Goal: Task Accomplishment & Management: Manage account settings

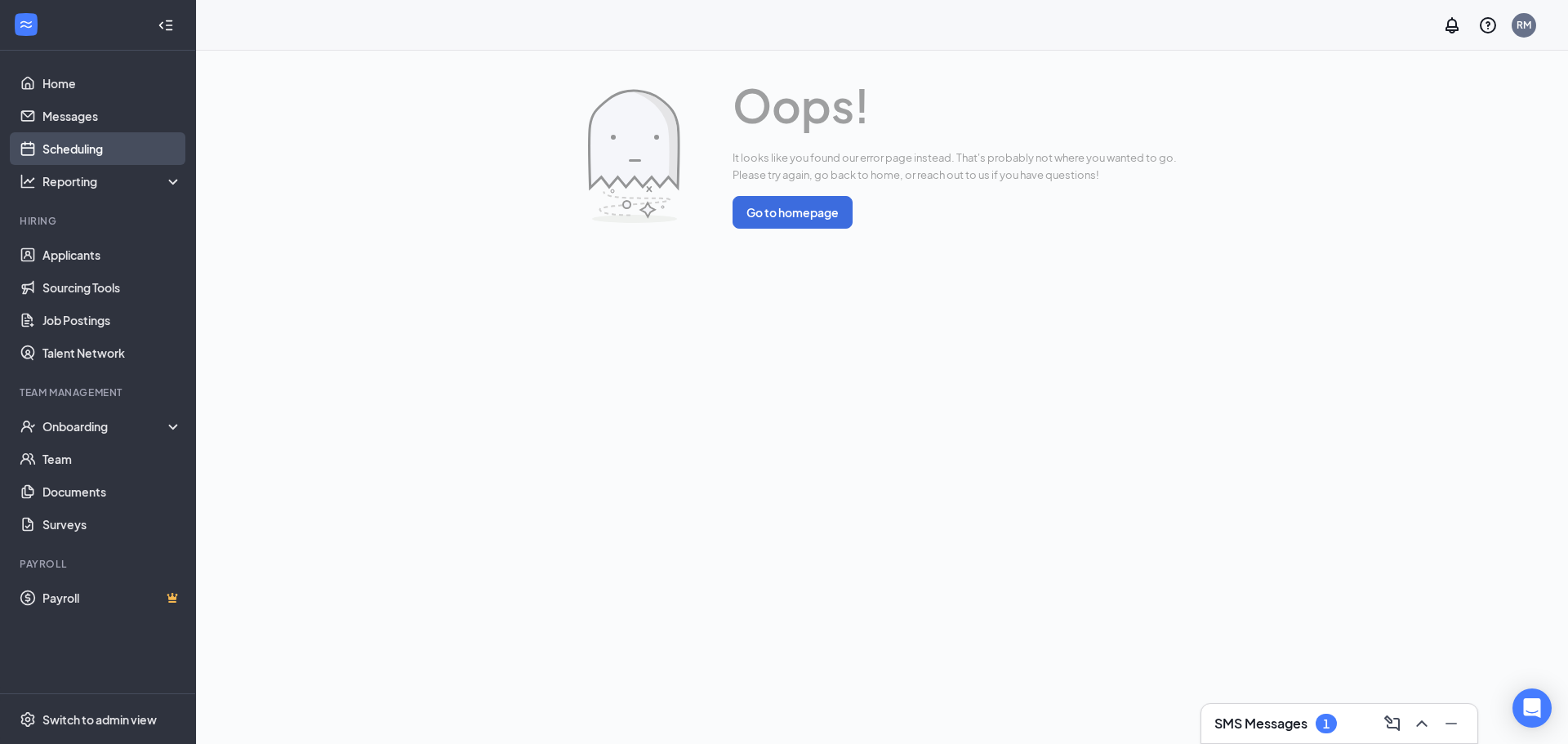
click at [108, 142] on link "Scheduling" at bounding box center [112, 149] width 140 height 32
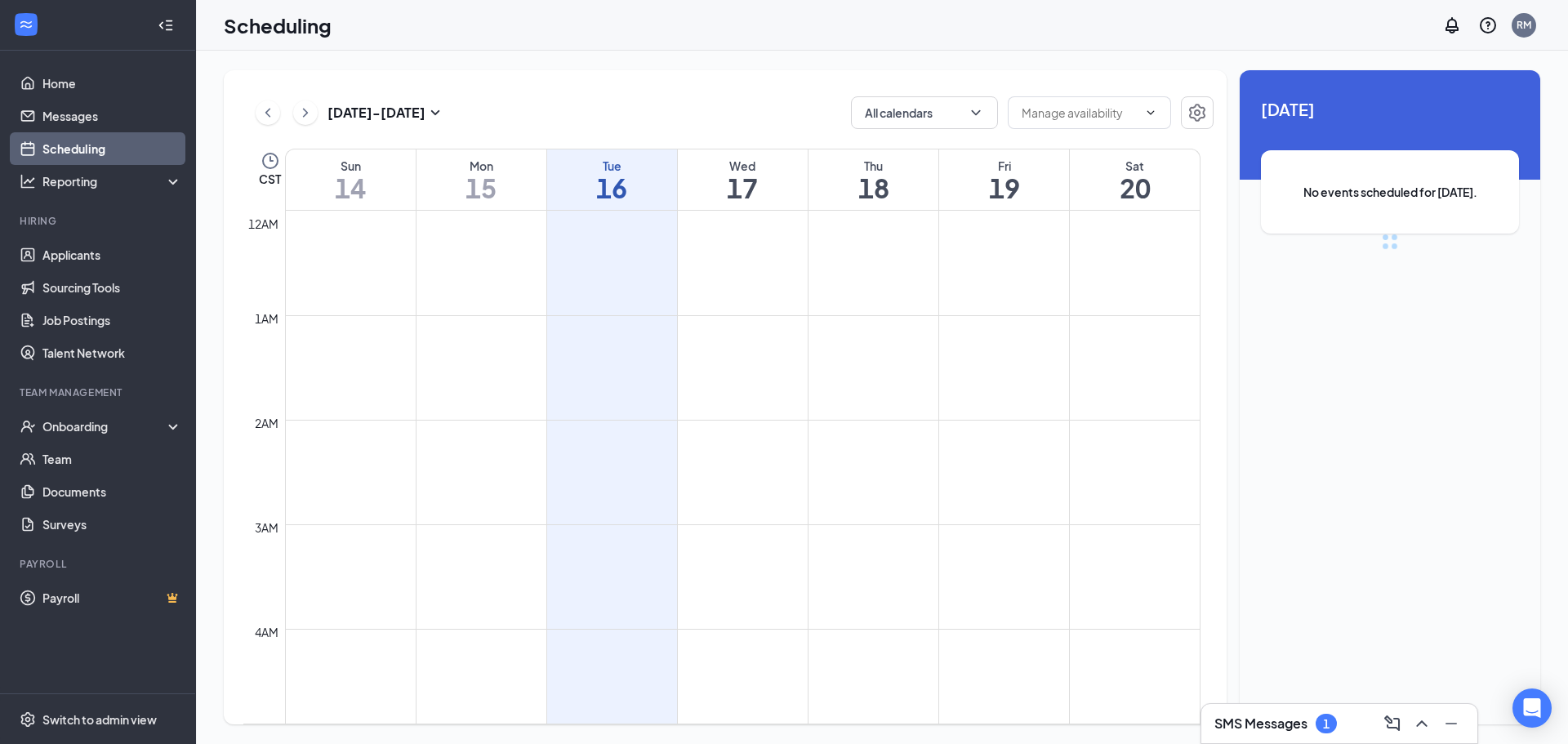
scroll to position [802, 0]
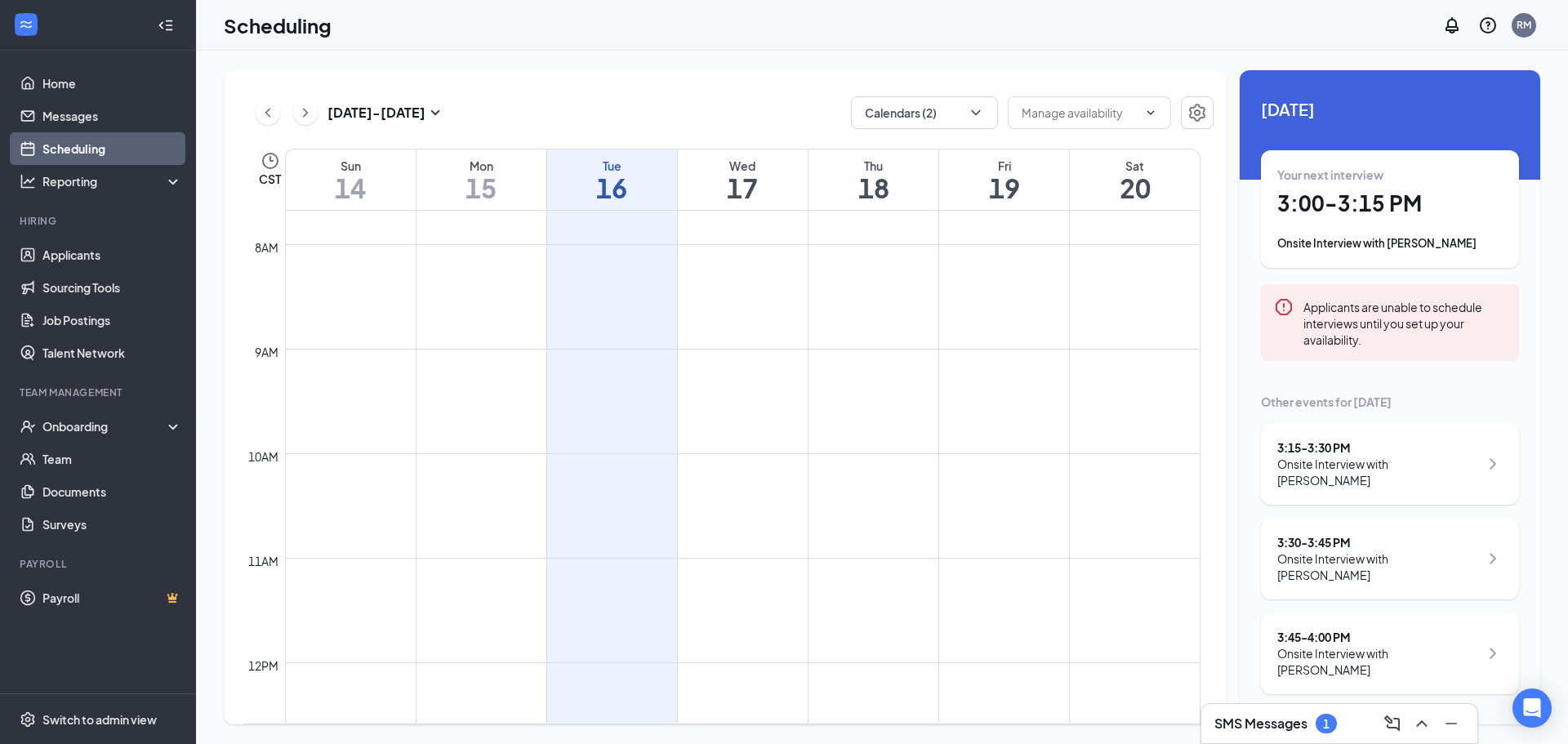
click at [1303, 717] on h3 "SMS Messages" at bounding box center [1261, 723] width 93 height 18
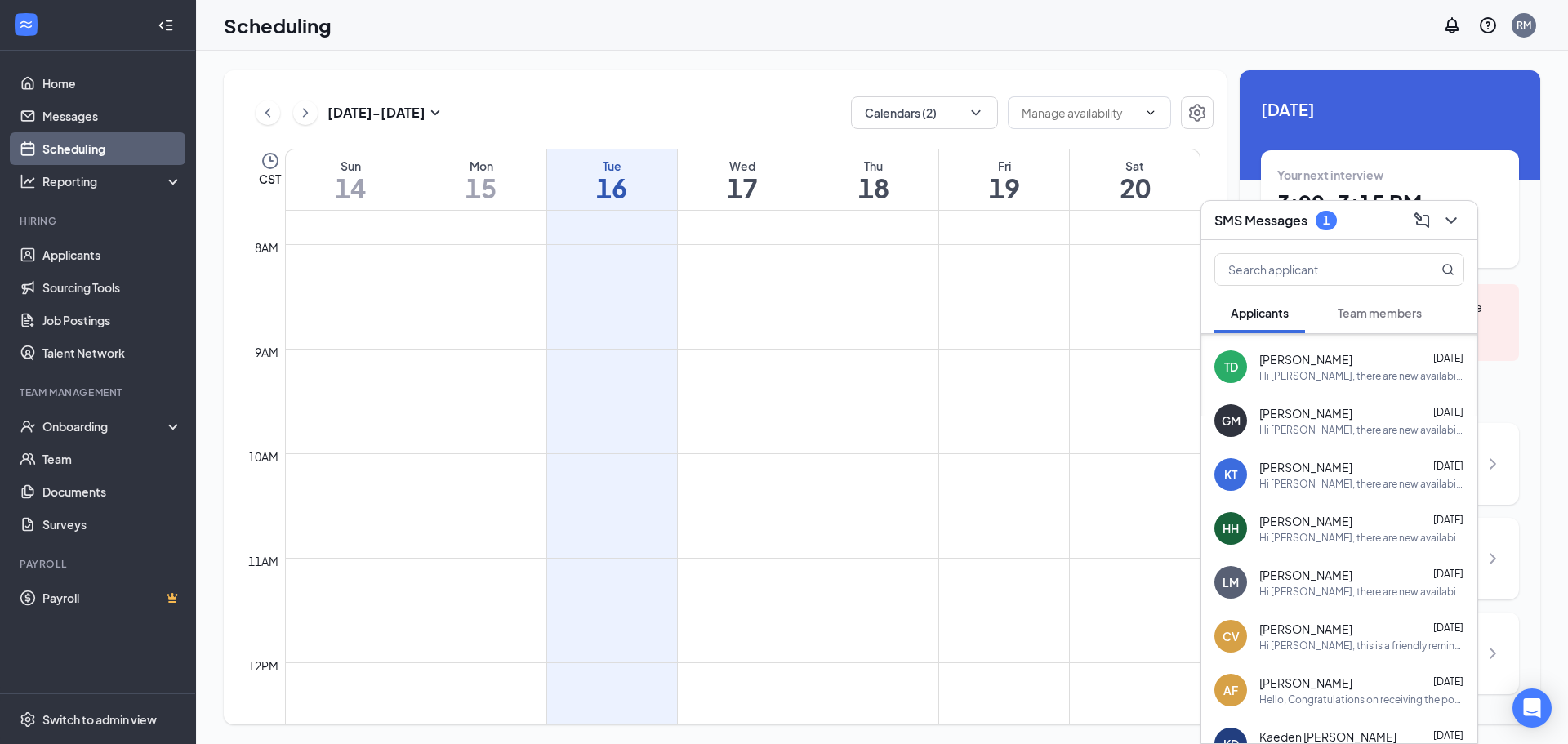
scroll to position [0, 0]
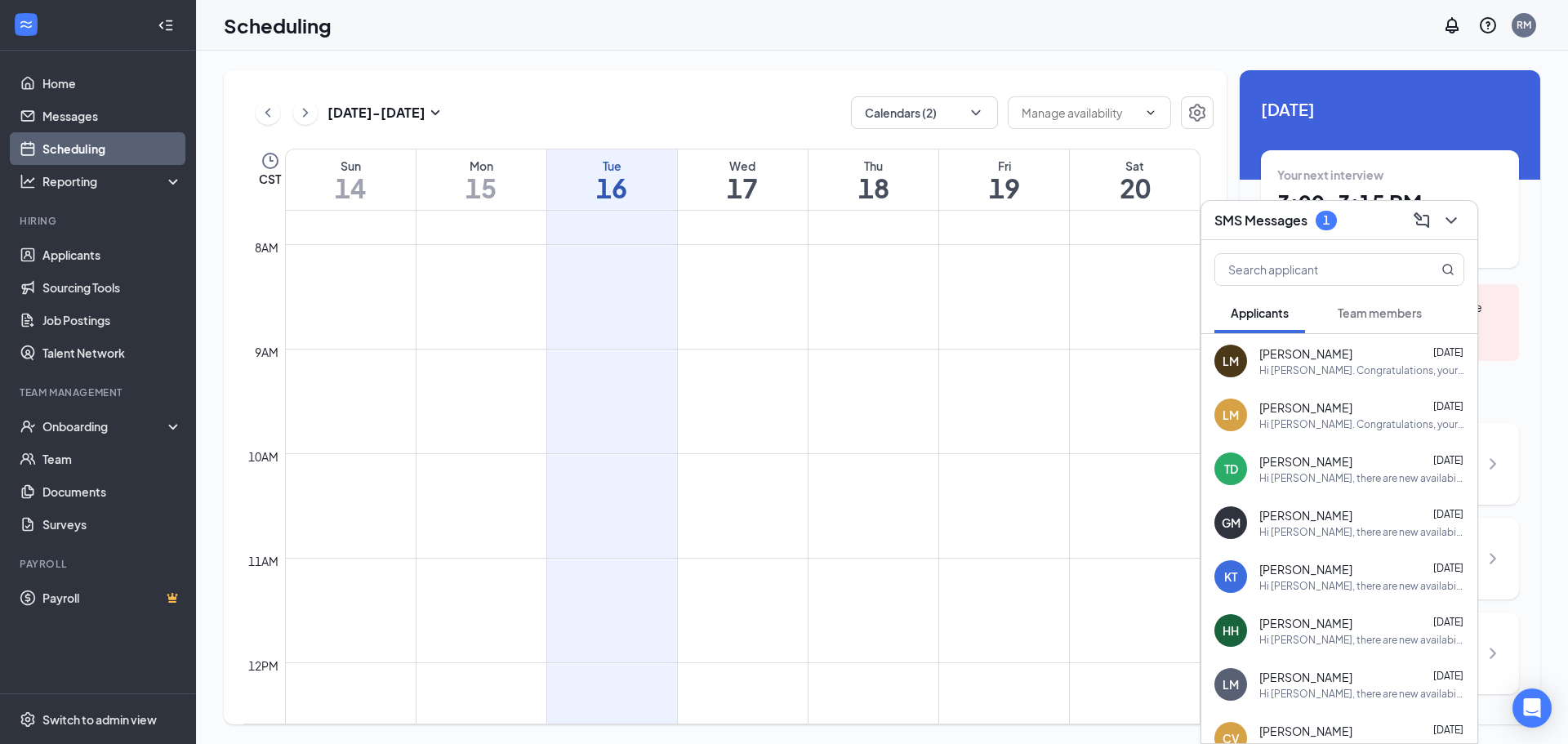
click at [1375, 299] on button "Team members" at bounding box center [1379, 312] width 117 height 41
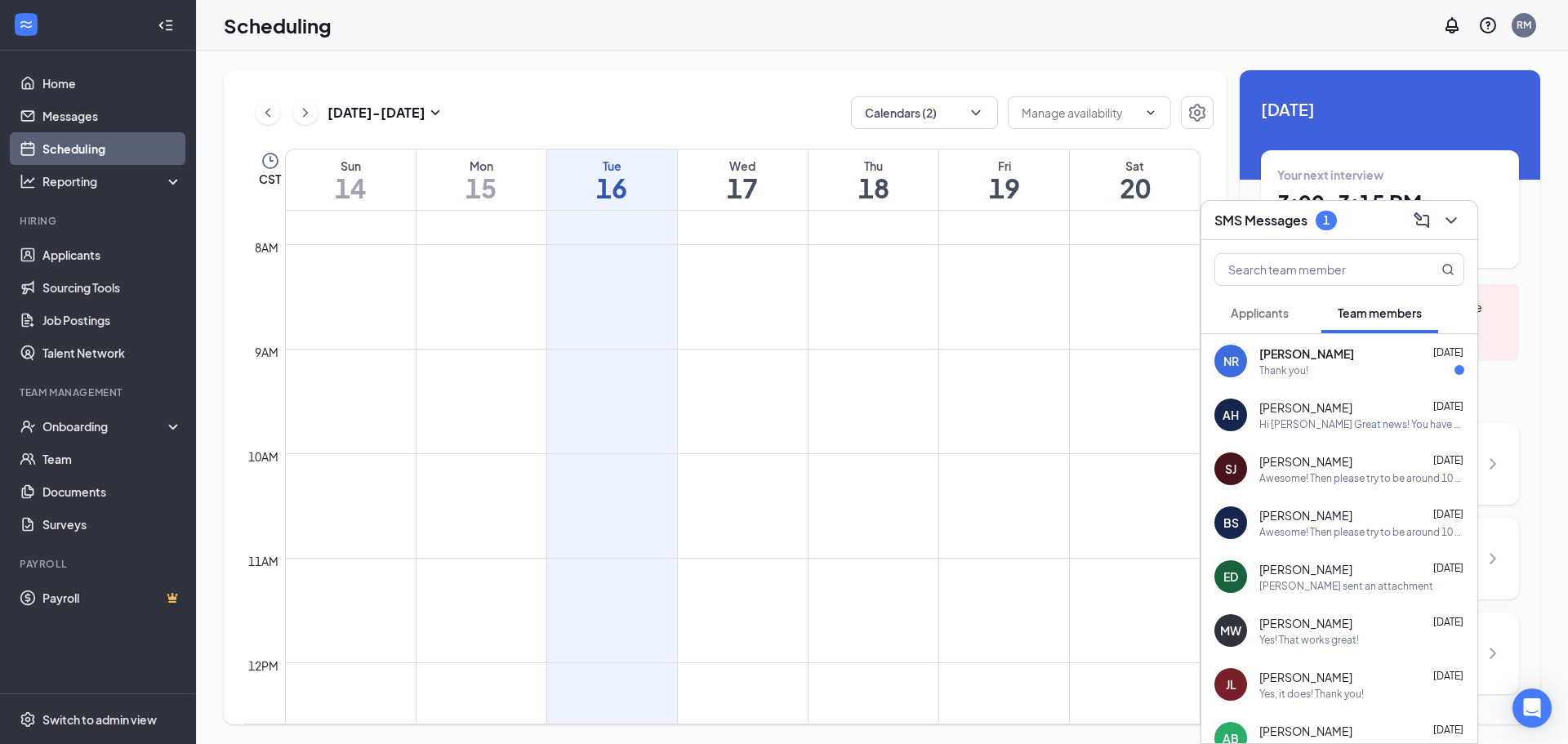
click at [1355, 357] on div "[PERSON_NAME] [DATE]" at bounding box center [1361, 352] width 205 height 16
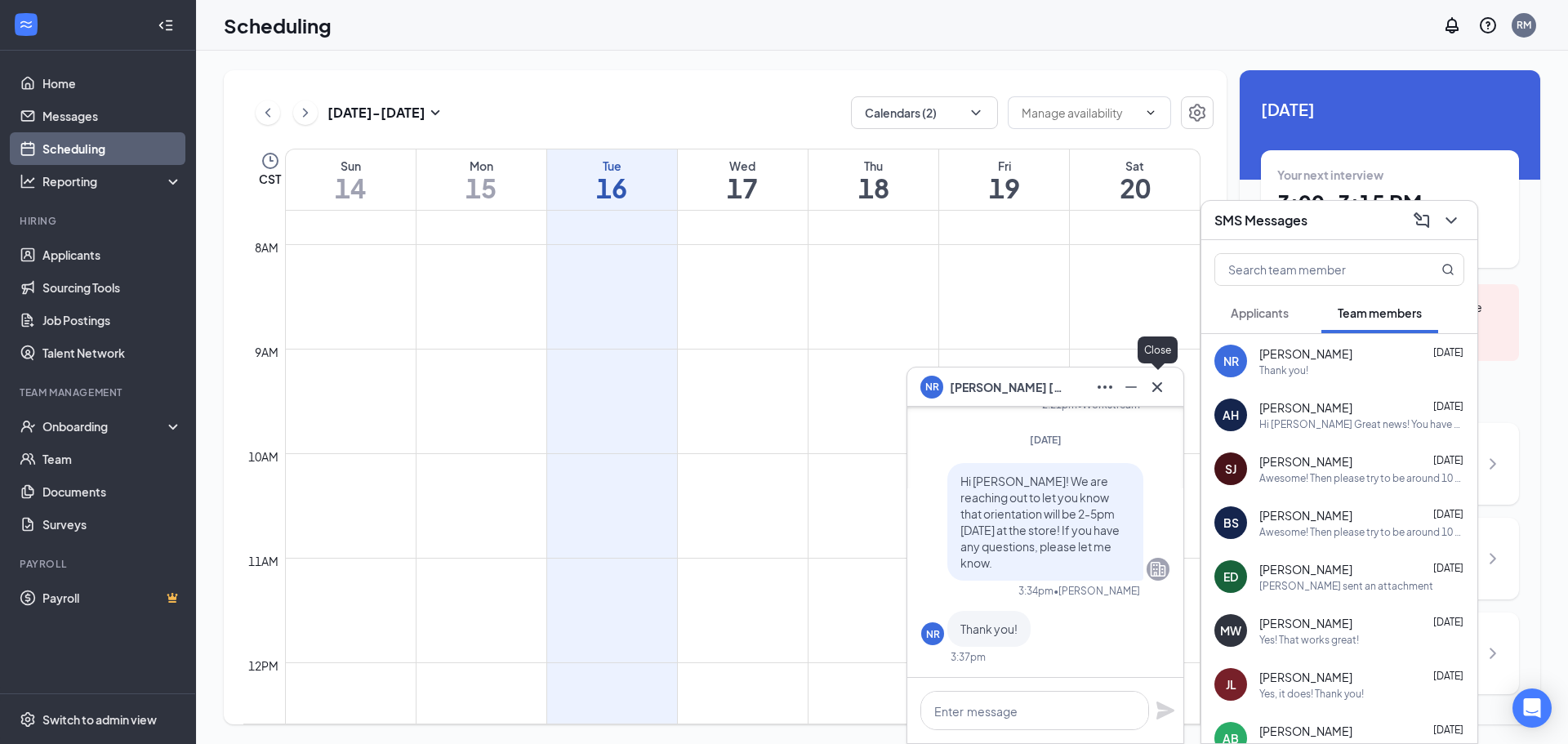
click at [1163, 392] on icon "Cross" at bounding box center [1157, 387] width 20 height 20
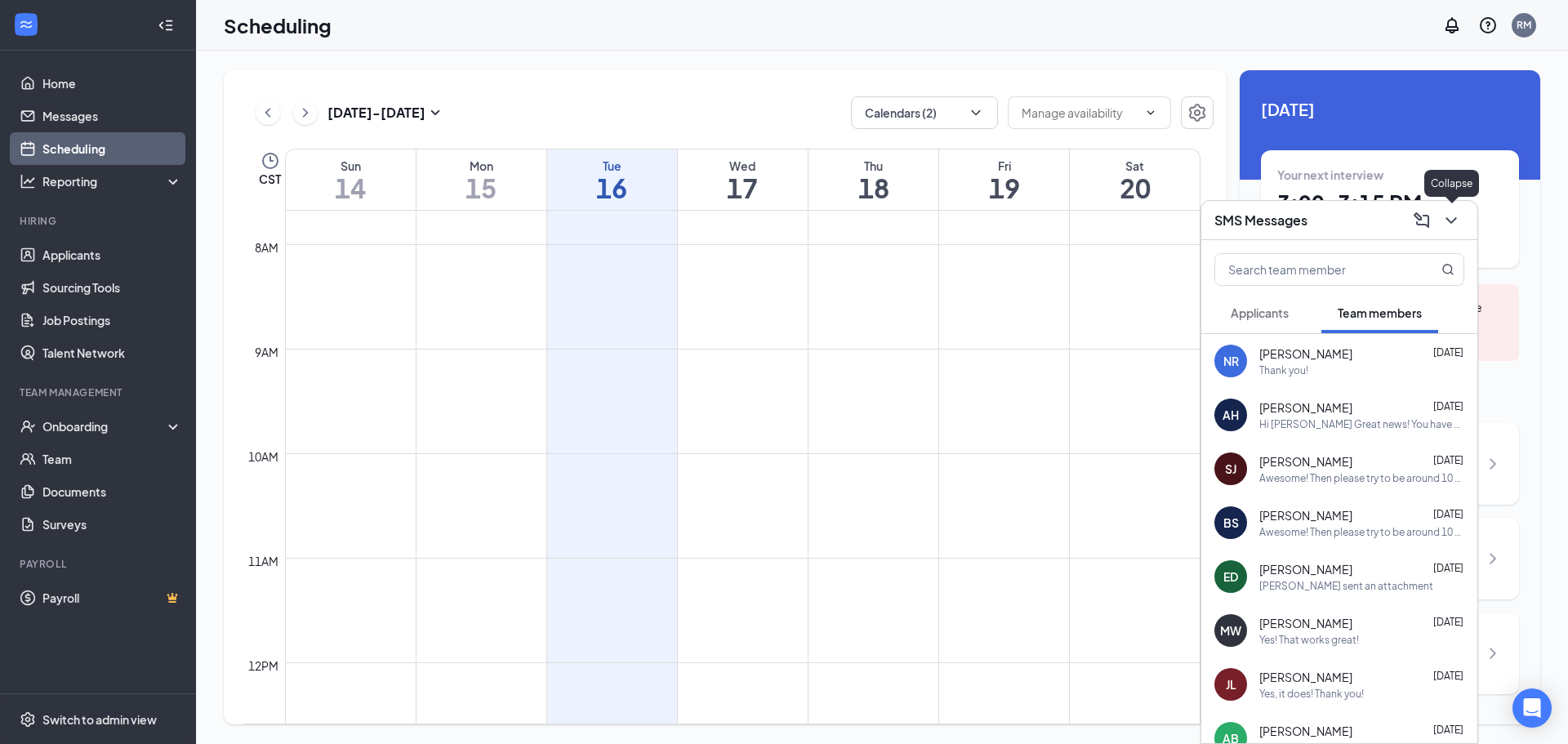
click at [1457, 223] on icon "ChevronDown" at bounding box center [1451, 220] width 20 height 20
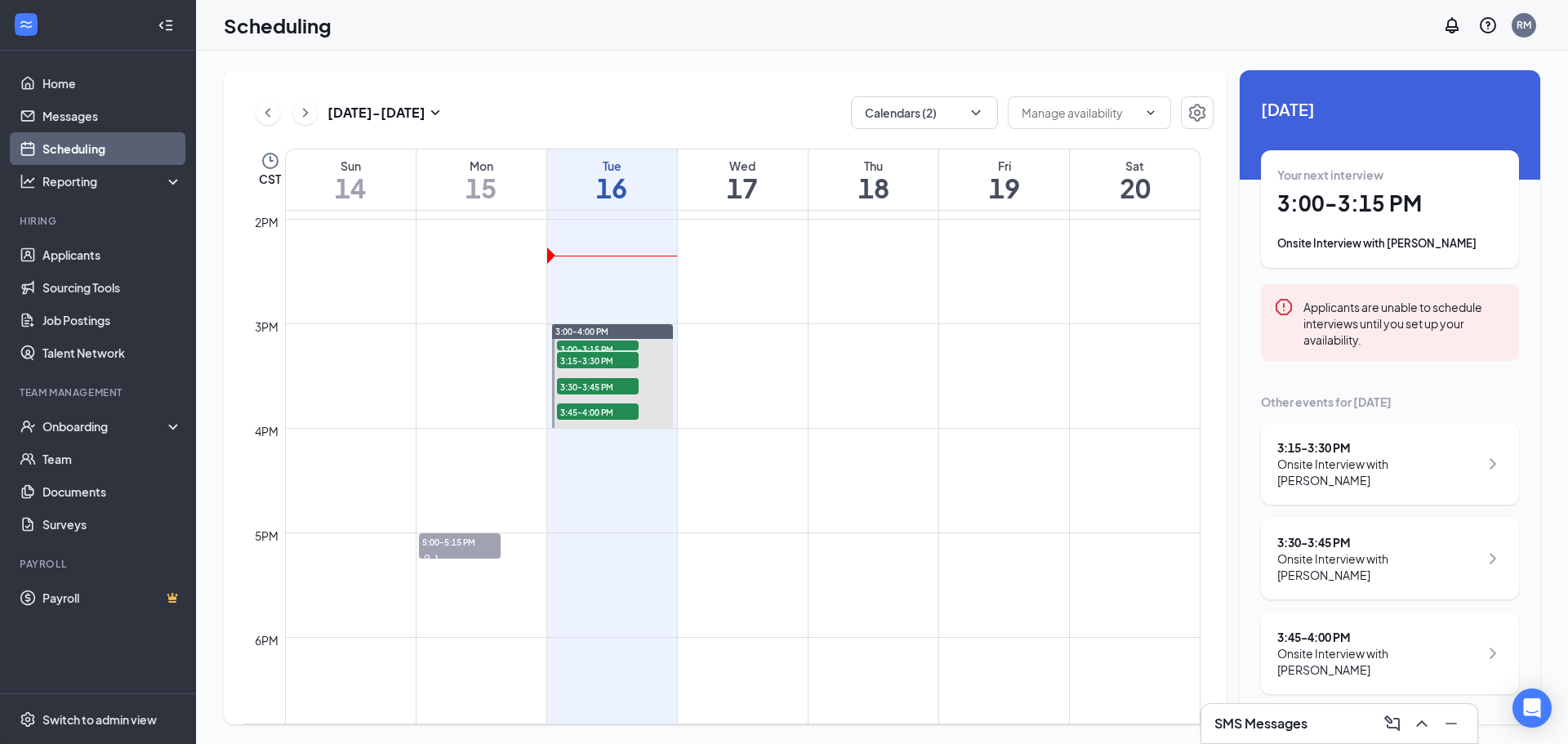
scroll to position [1456, 0]
click at [606, 473] on td at bounding box center [743, 466] width 916 height 26
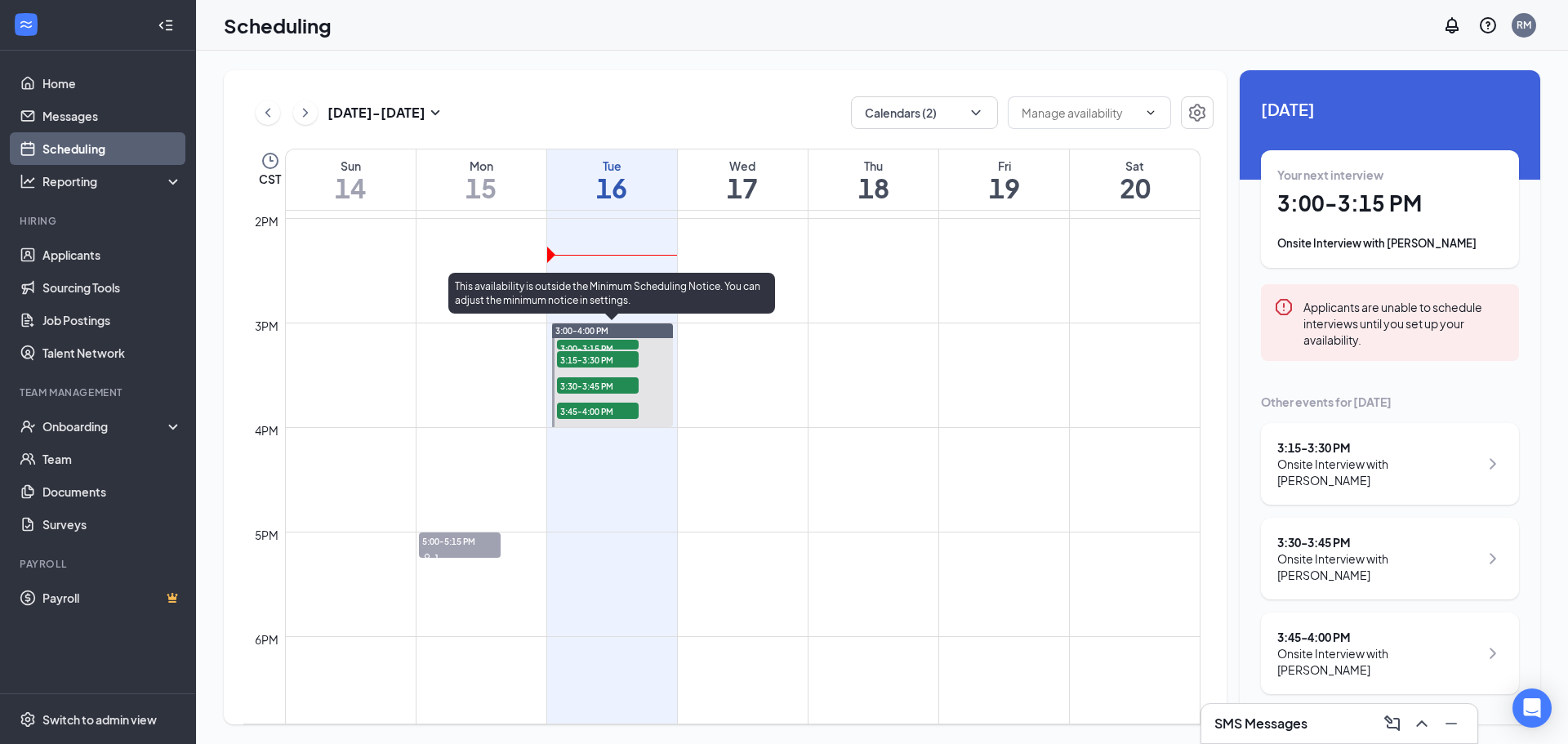
click at [631, 406] on span "3:45-4:00 PM" at bounding box center [598, 410] width 82 height 16
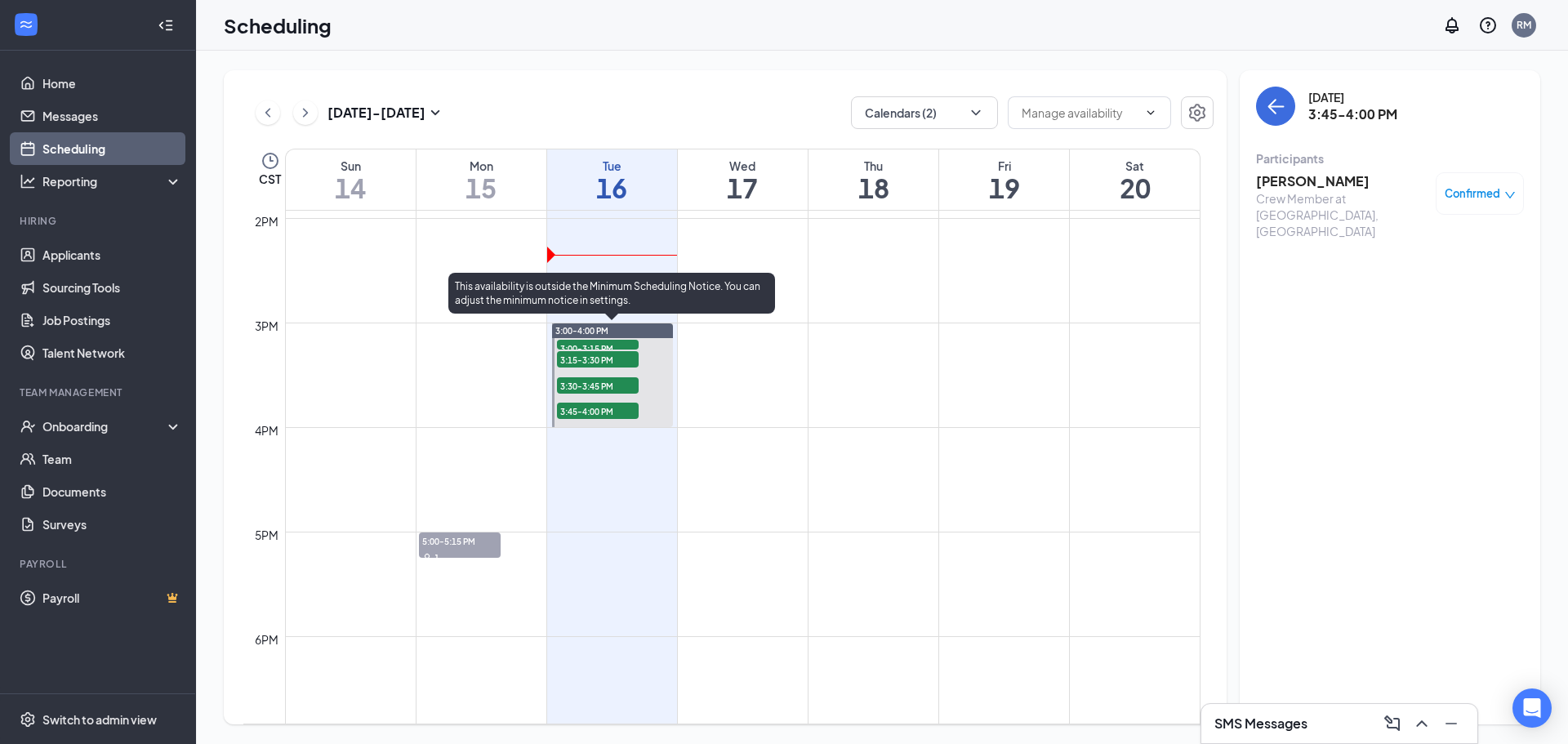
click at [620, 389] on span "3:30-3:45 PM" at bounding box center [598, 385] width 82 height 16
click at [631, 356] on span "3:15-3:30 PM" at bounding box center [598, 358] width 82 height 16
click at [628, 339] on div "3:00-3:15 PM 1" at bounding box center [598, 345] width 85 height 13
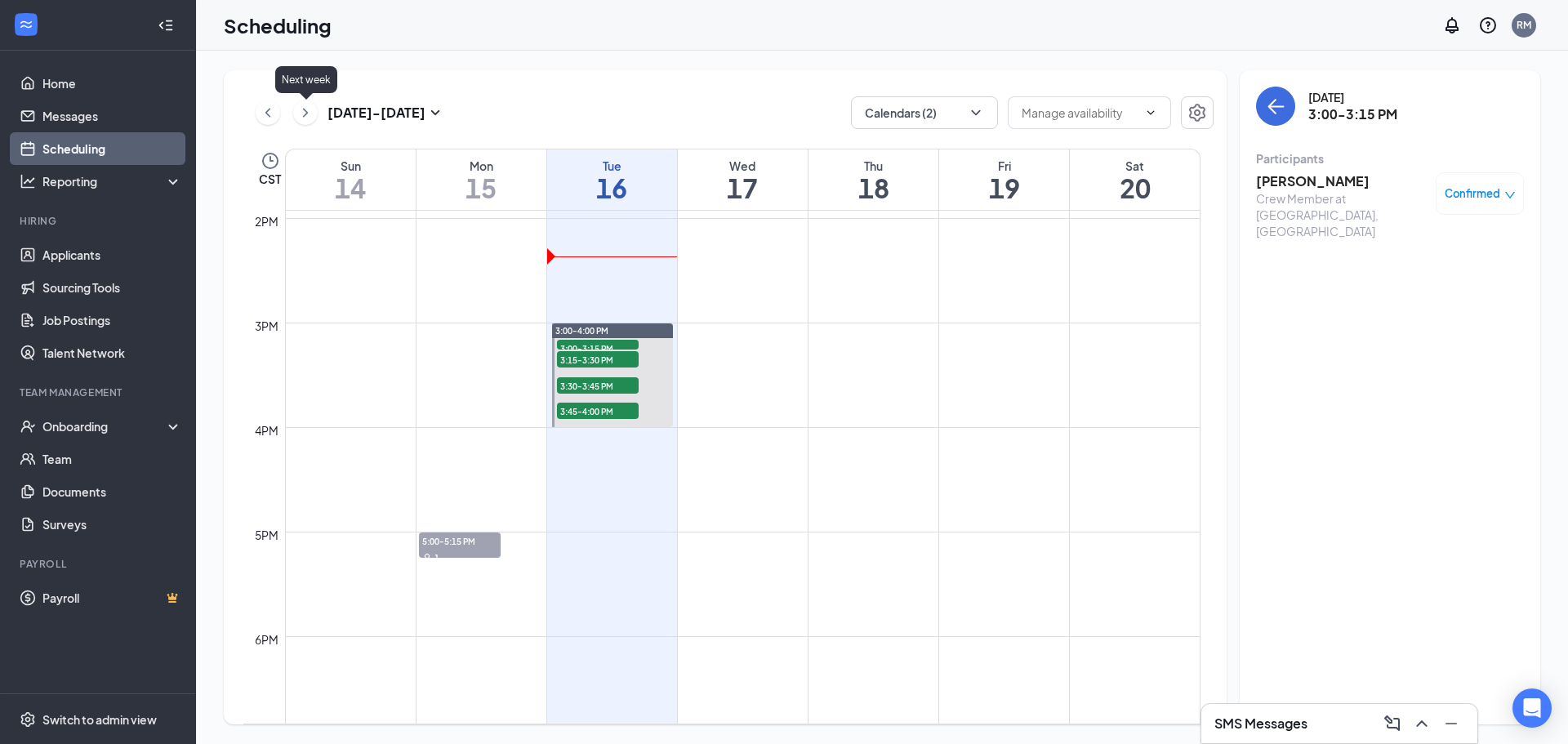
click at [307, 114] on icon "ChevronRight" at bounding box center [305, 112] width 16 height 20
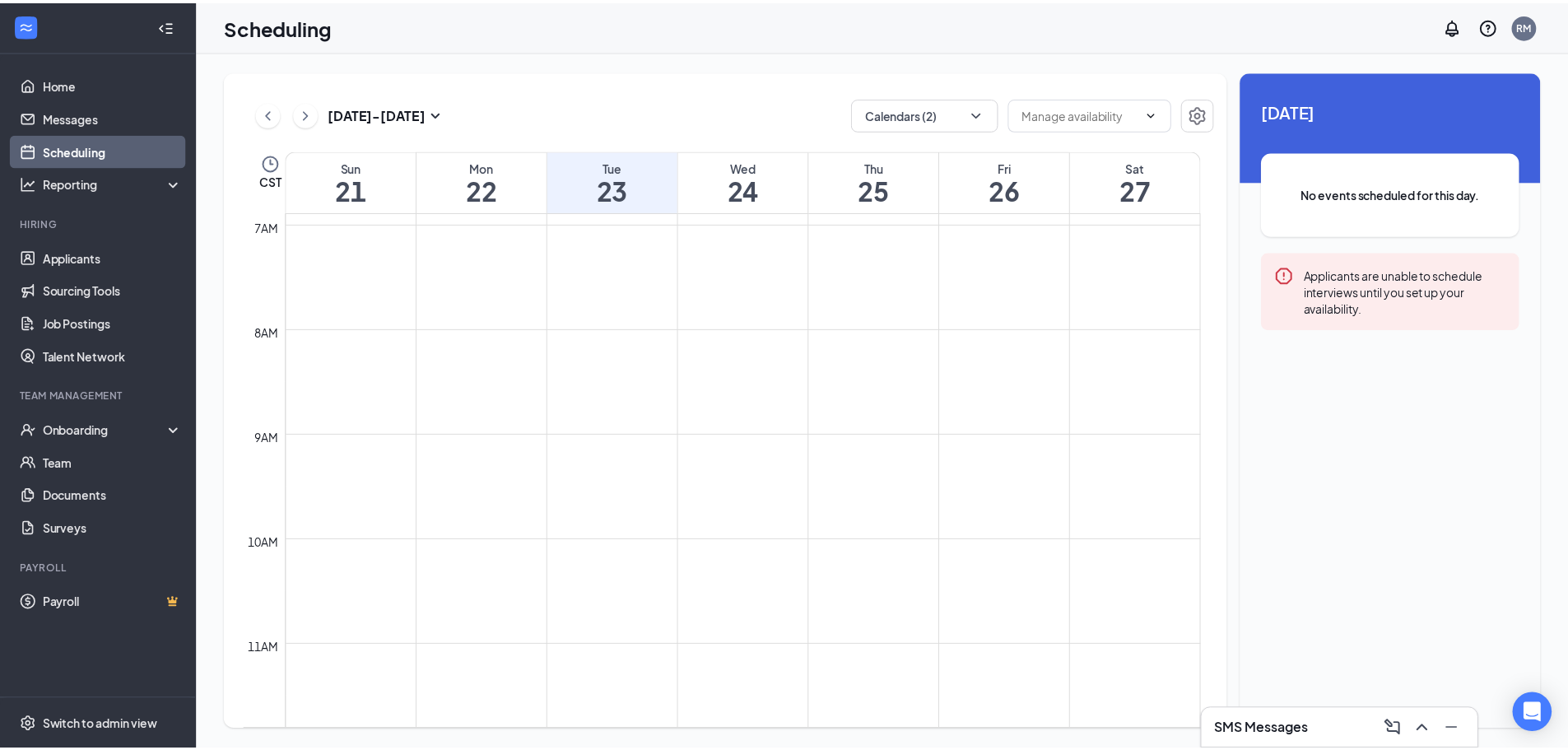
scroll to position [315, 0]
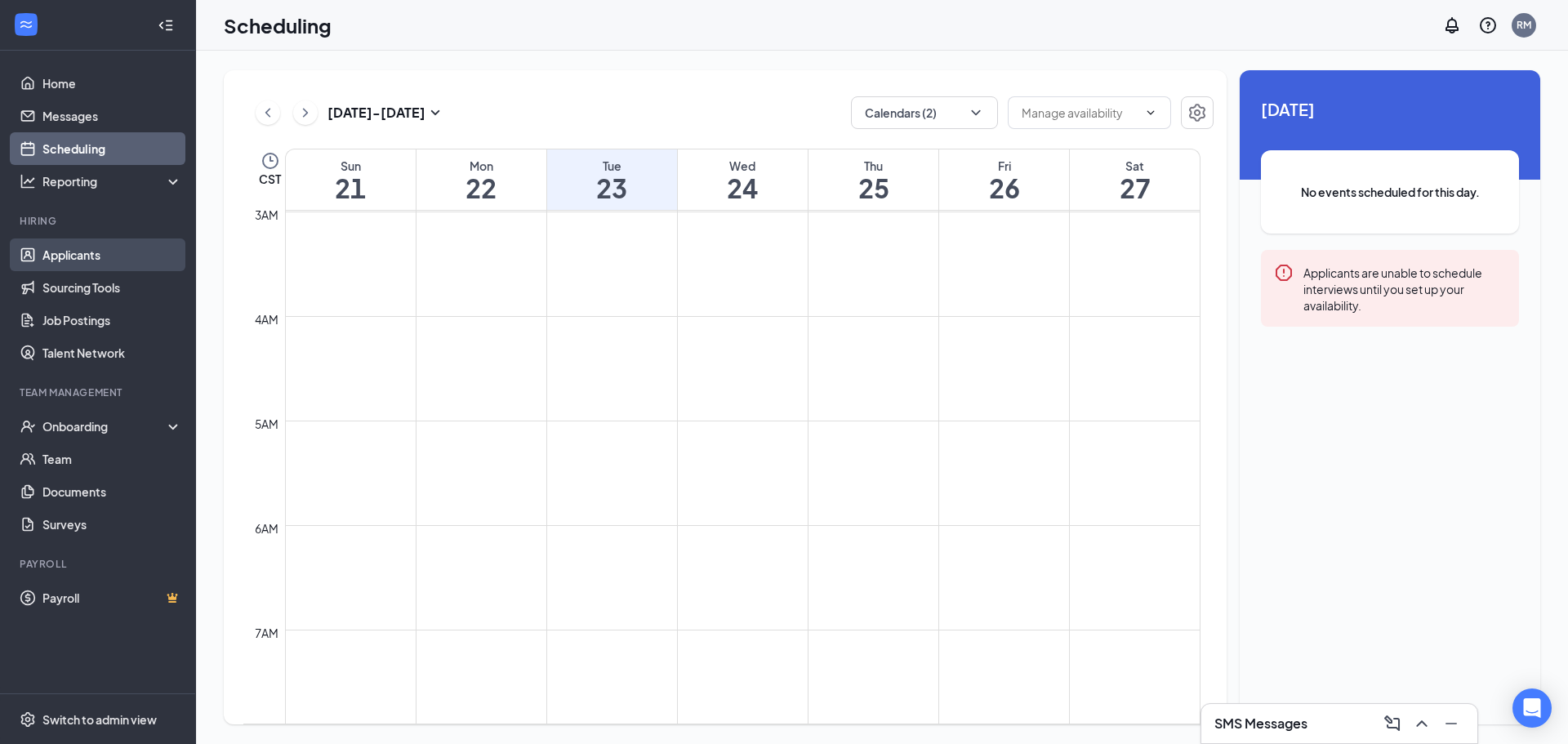
click at [81, 258] on link "Applicants" at bounding box center [112, 254] width 140 height 32
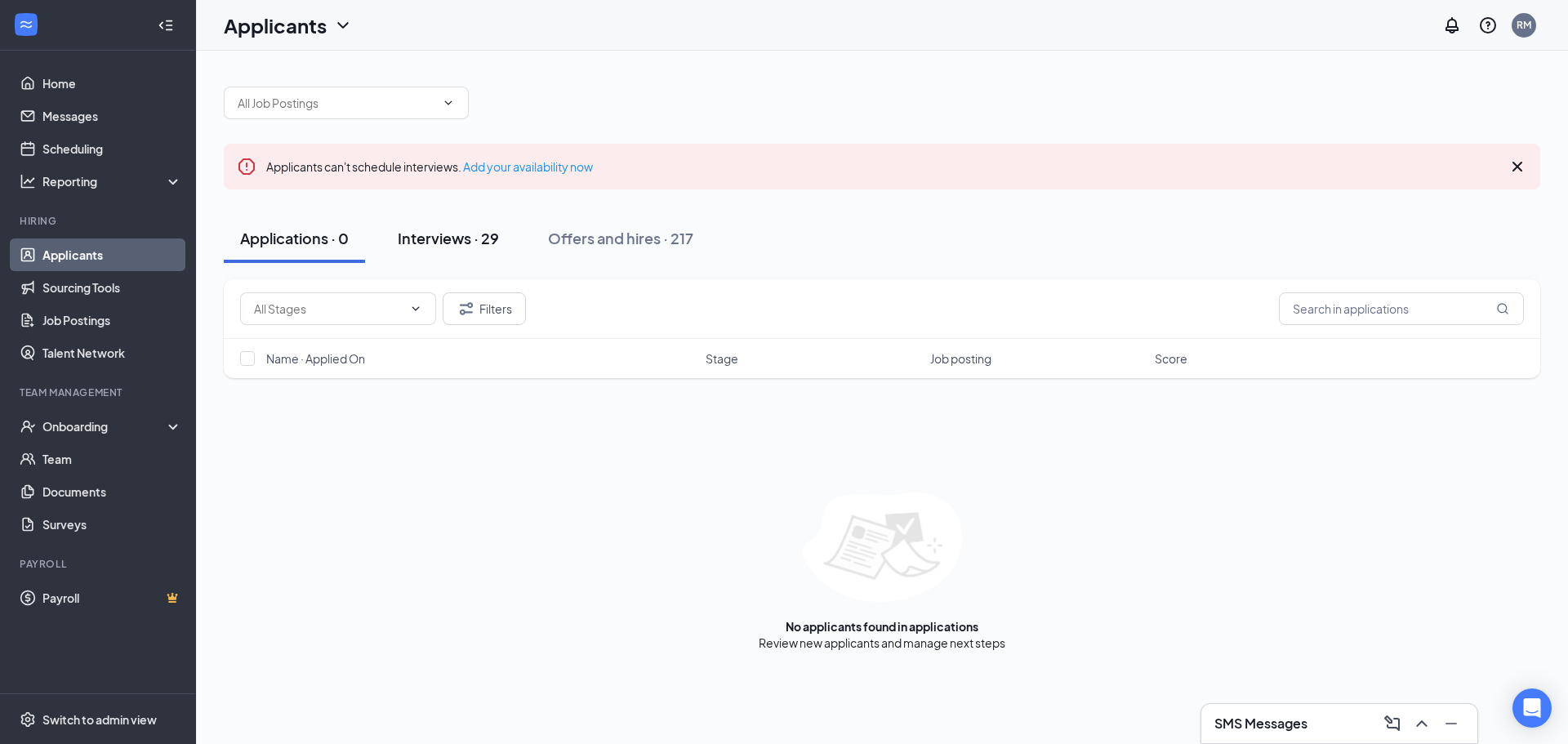
click at [464, 240] on div "Interviews · 29" at bounding box center [448, 237] width 101 height 20
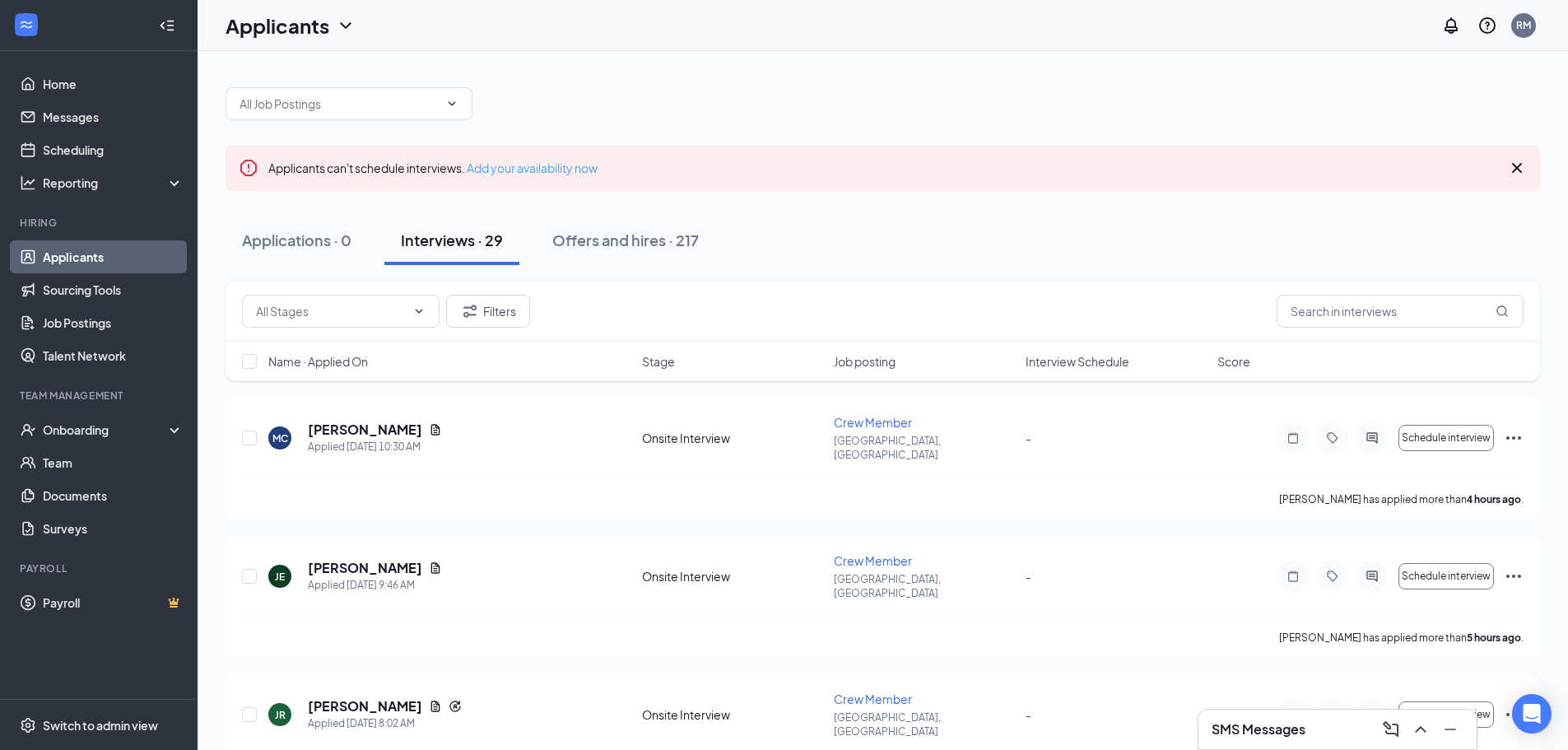
click at [508, 164] on link "Add your availability now" at bounding box center [532, 167] width 131 height 14
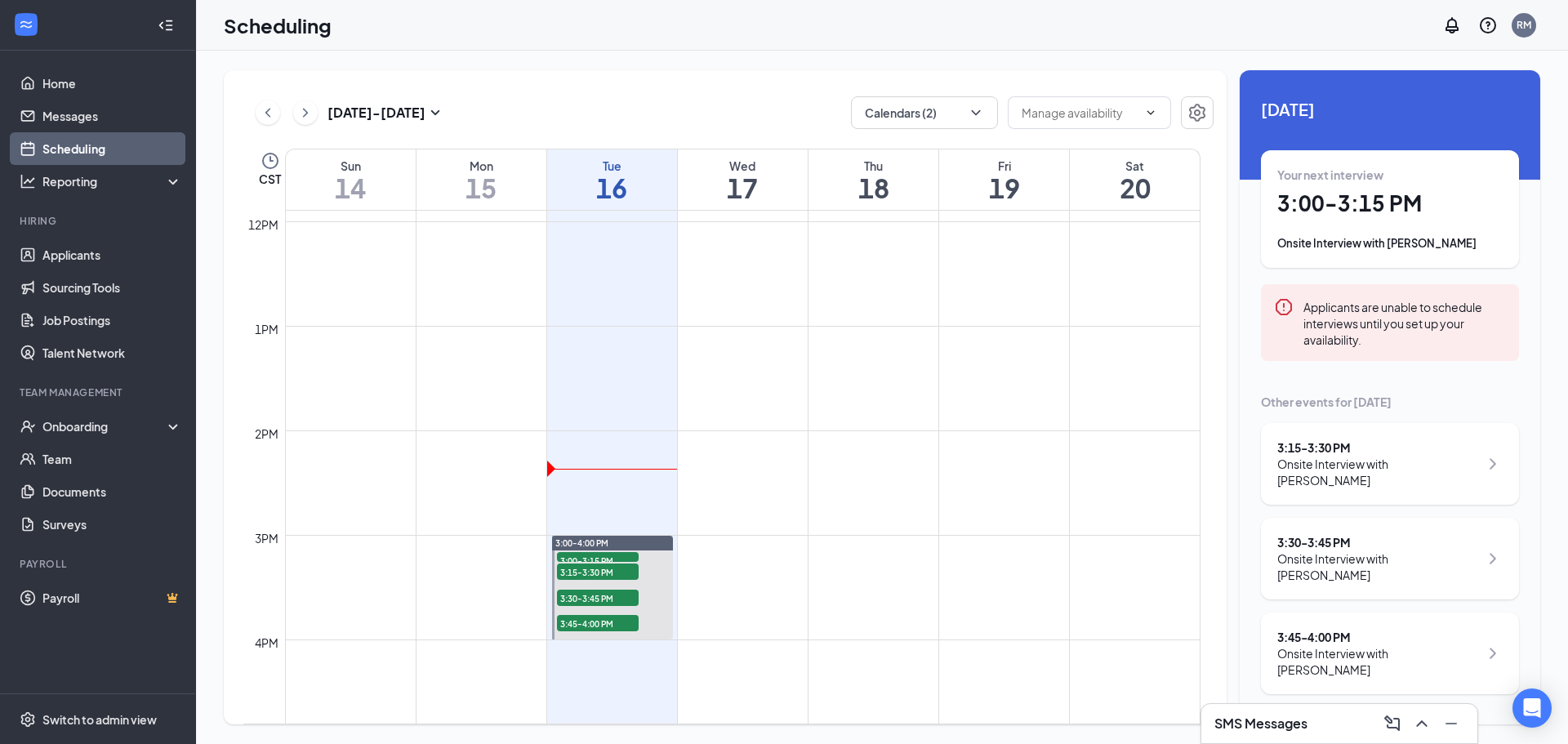
scroll to position [1047, 0]
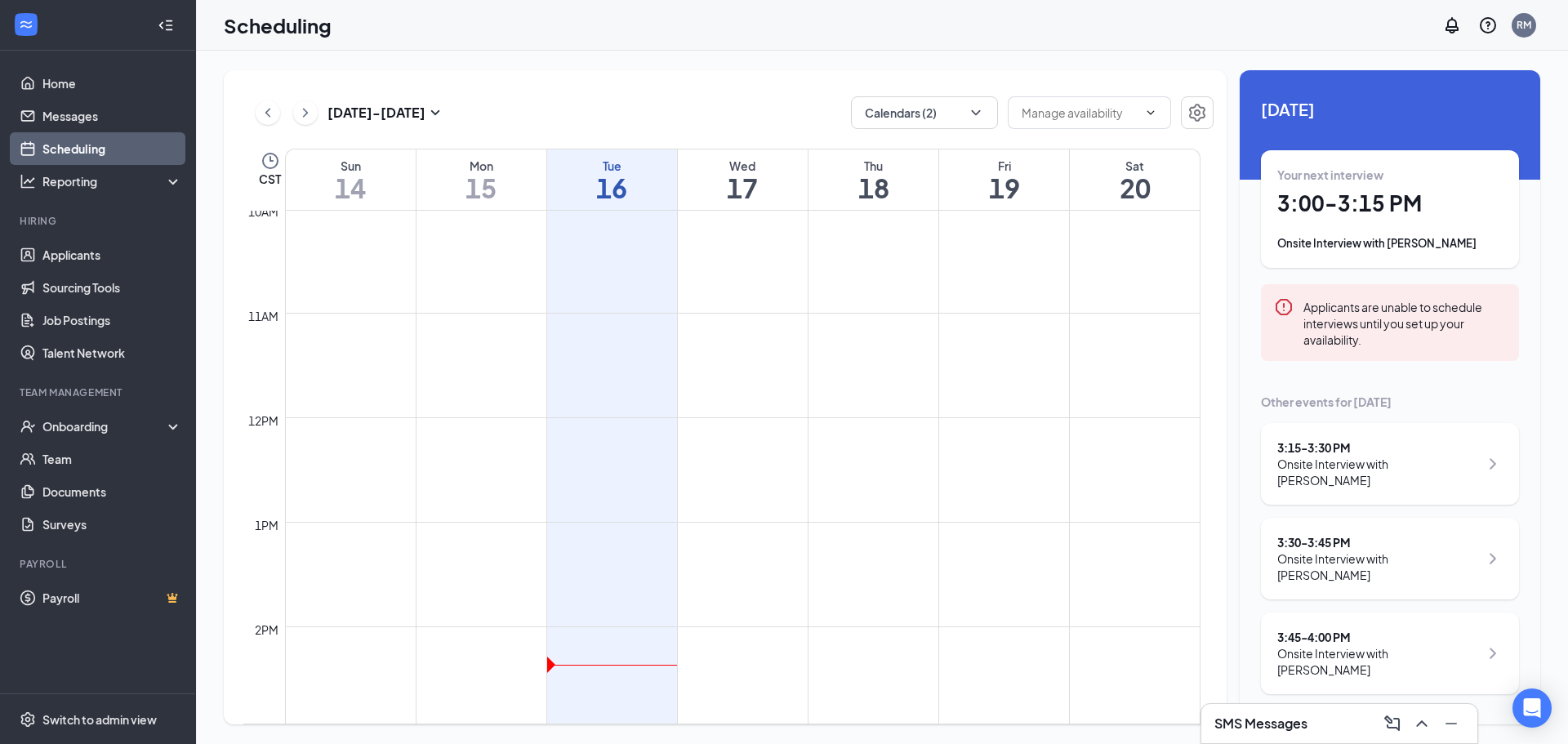
click at [316, 116] on button at bounding box center [306, 112] width 25 height 25
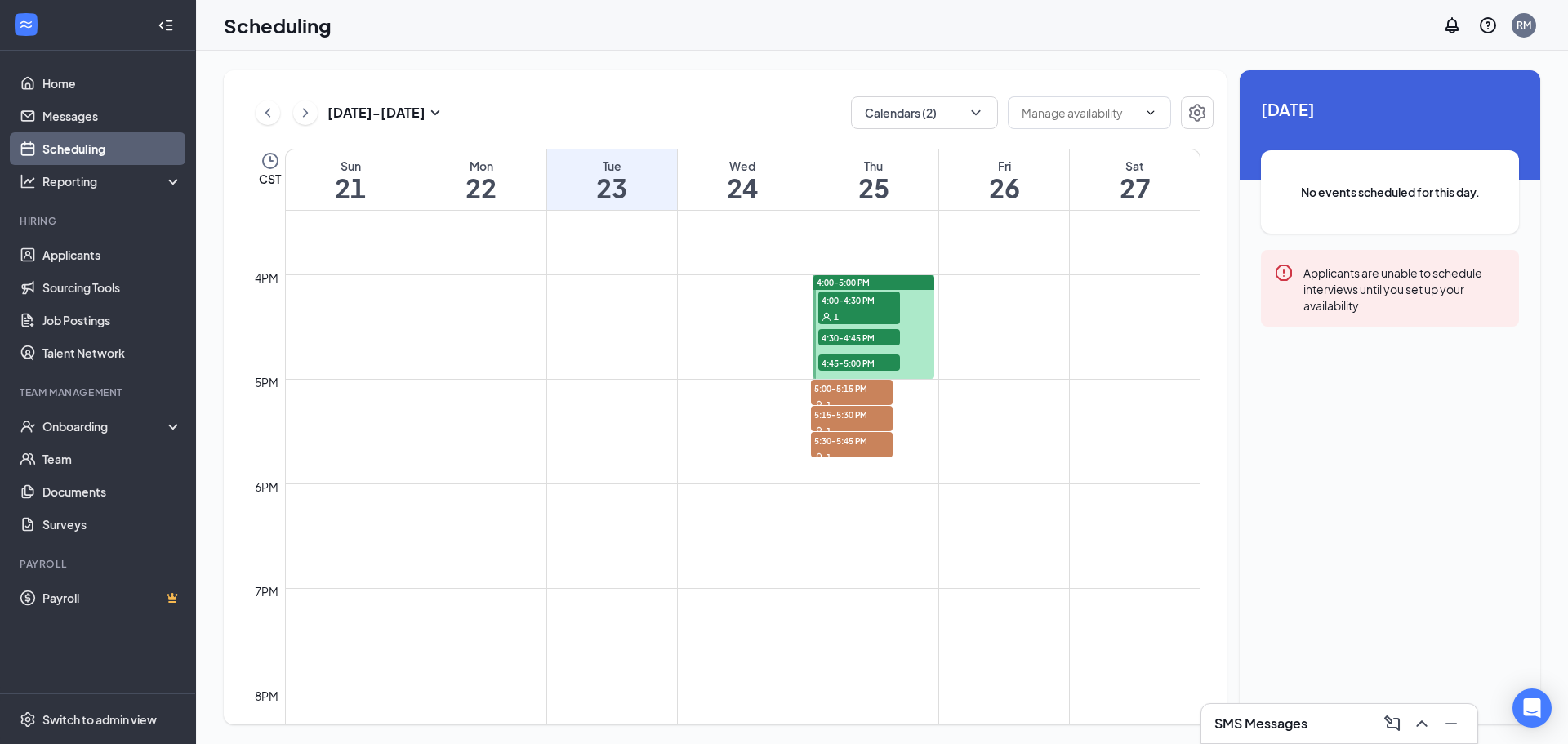
scroll to position [1619, 0]
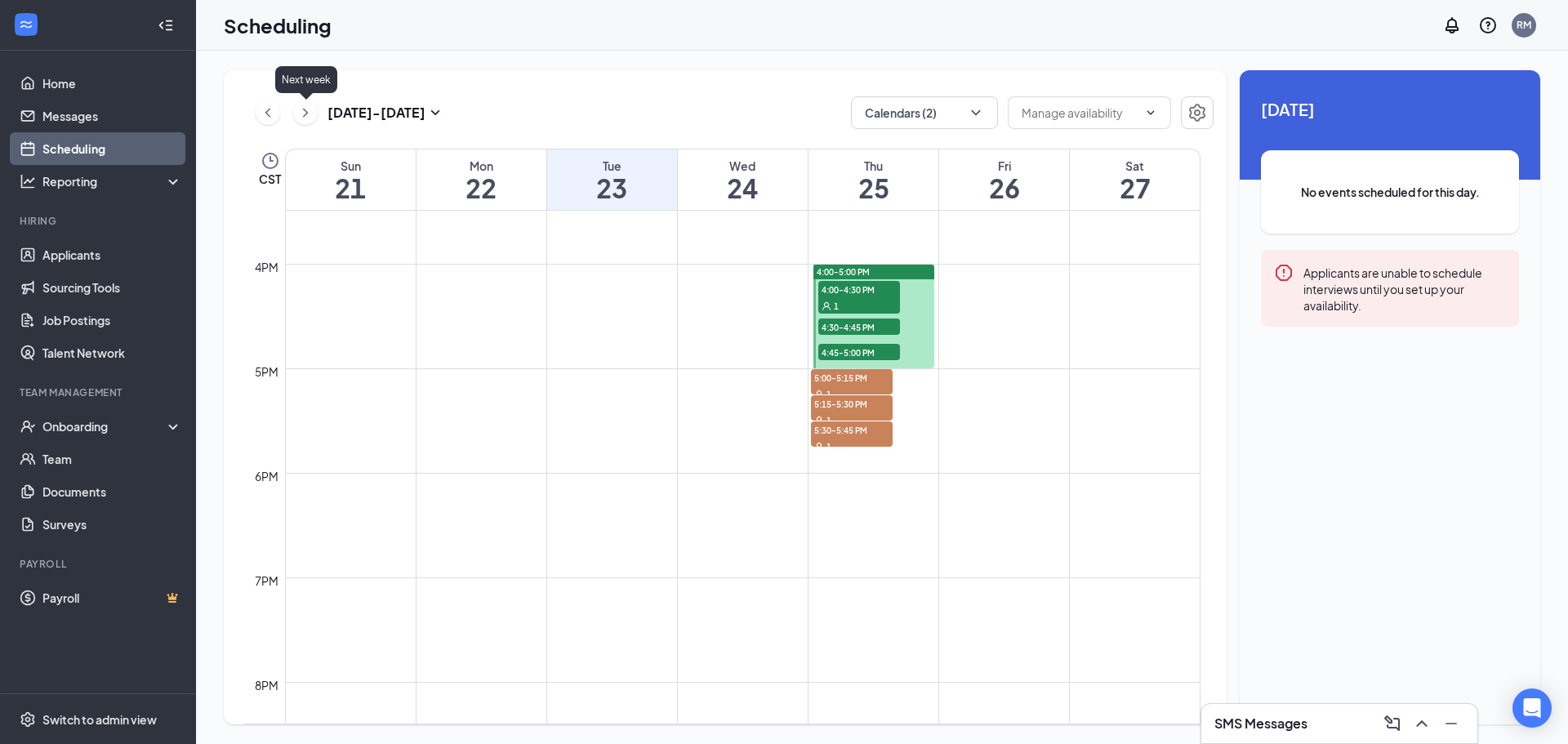
click at [313, 112] on icon "ChevronRight" at bounding box center [305, 112] width 16 height 20
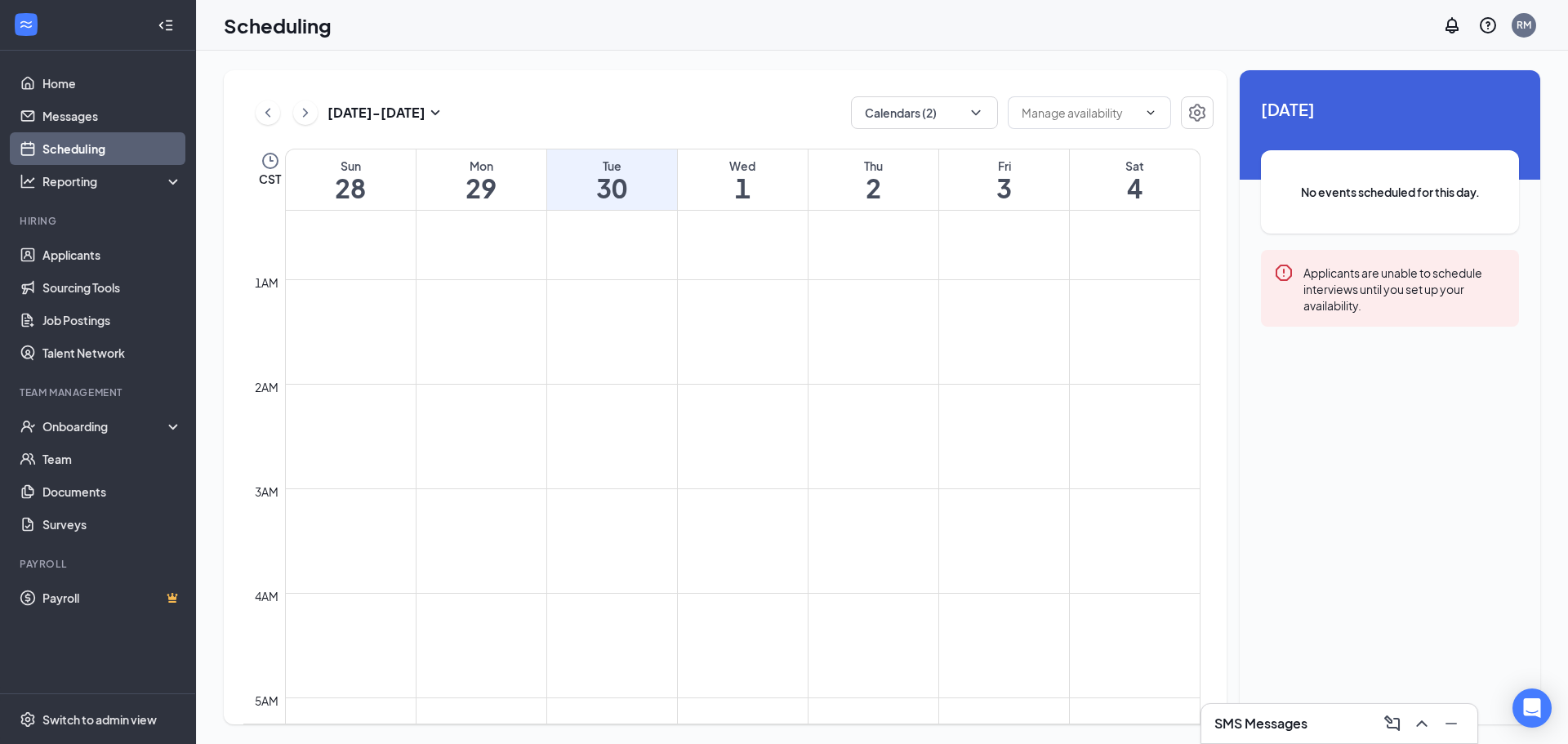
click at [278, 117] on button at bounding box center [268, 112] width 25 height 25
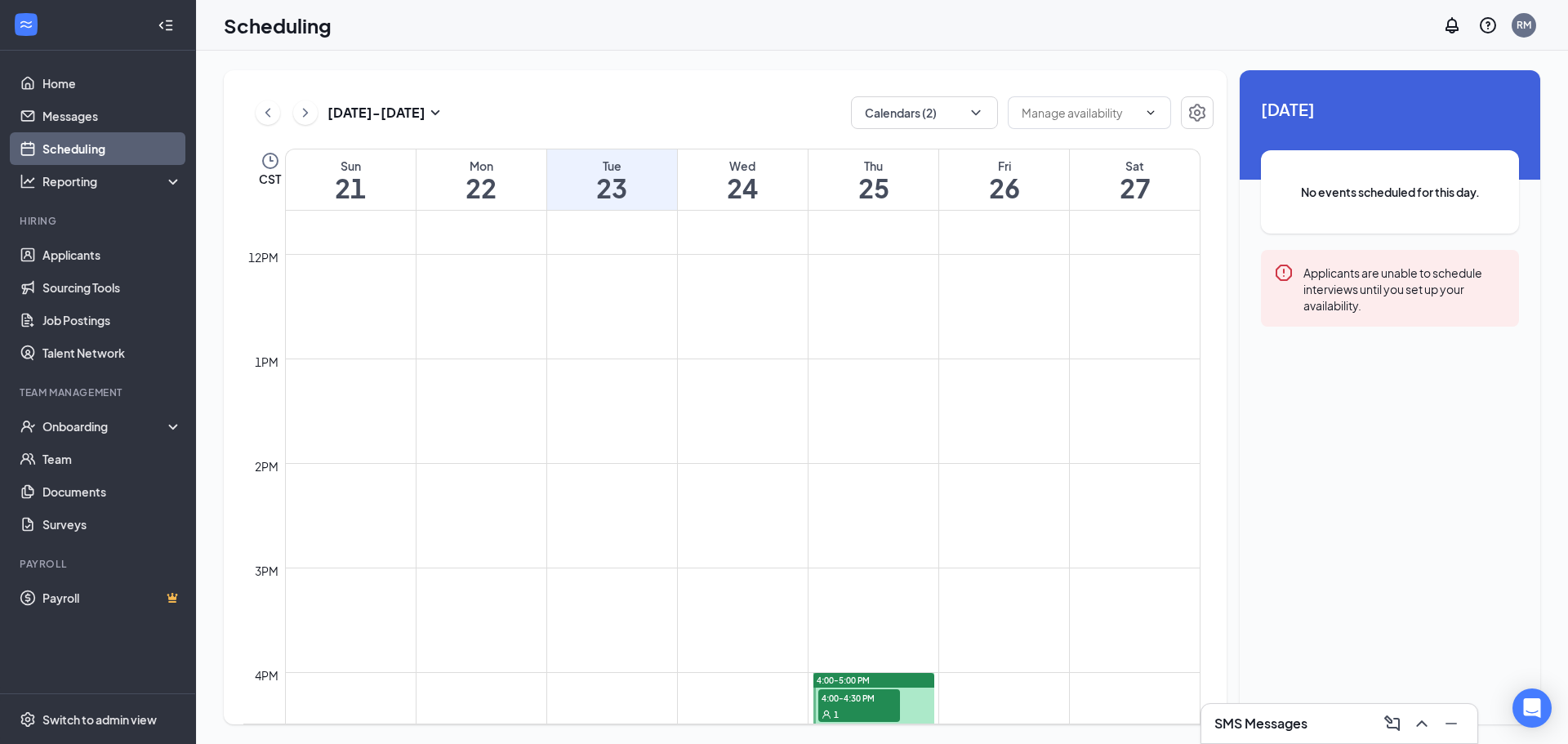
scroll to position [1700, 0]
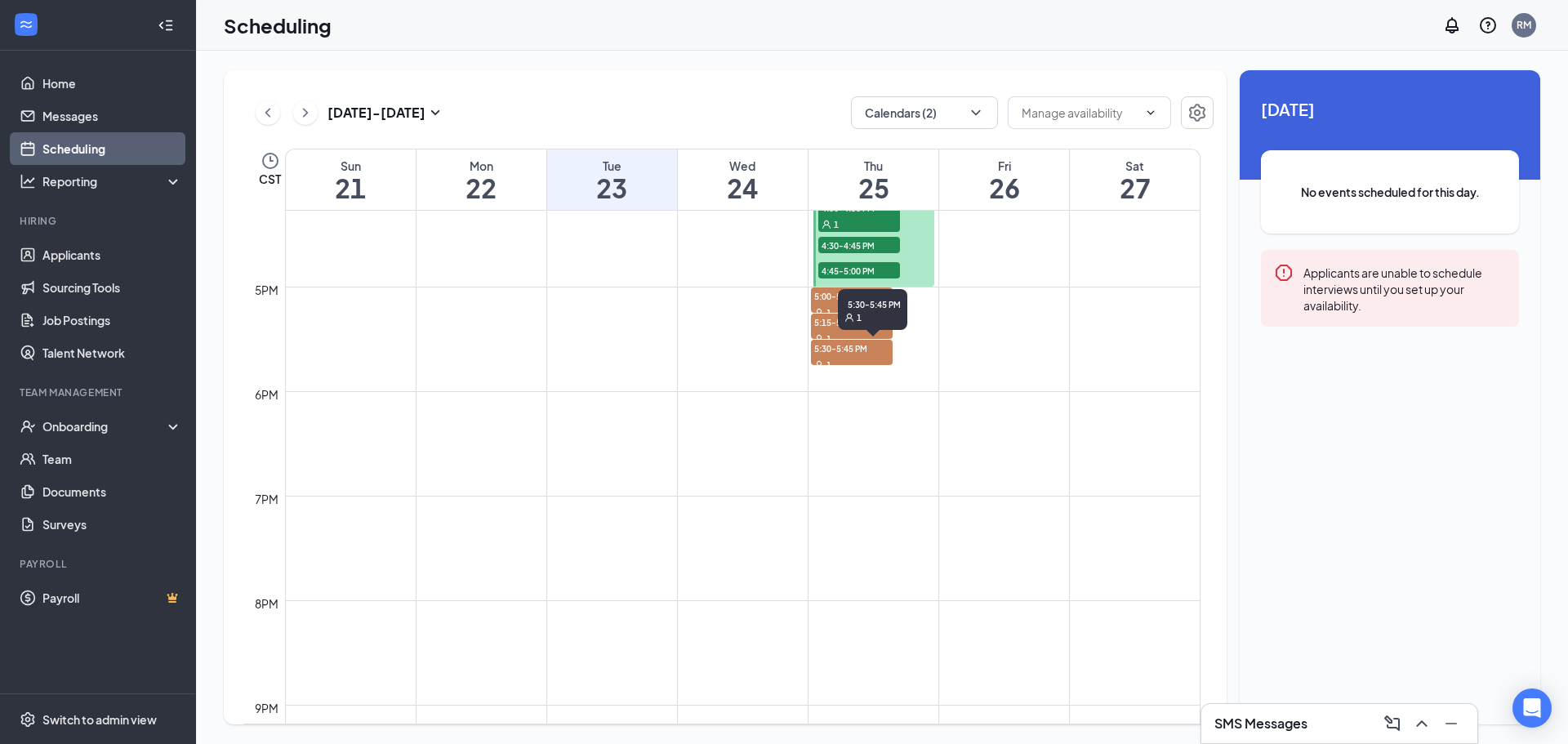
click at [868, 355] on span "5:30-5:45 PM" at bounding box center [852, 347] width 82 height 16
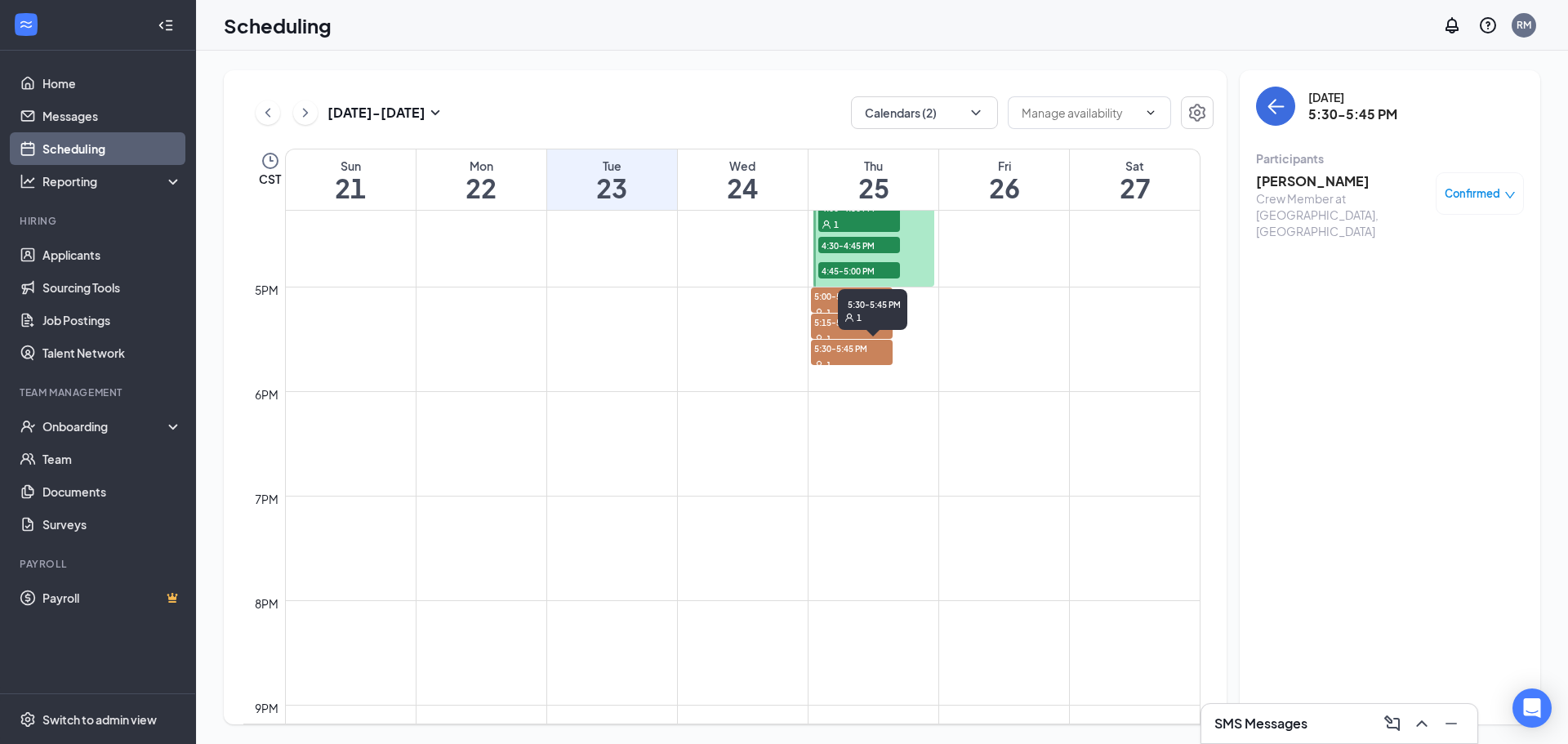
click at [832, 327] on span "5:15-5:30 PM" at bounding box center [852, 321] width 82 height 16
click at [821, 297] on span "5:00-5:15 PM" at bounding box center [852, 295] width 82 height 16
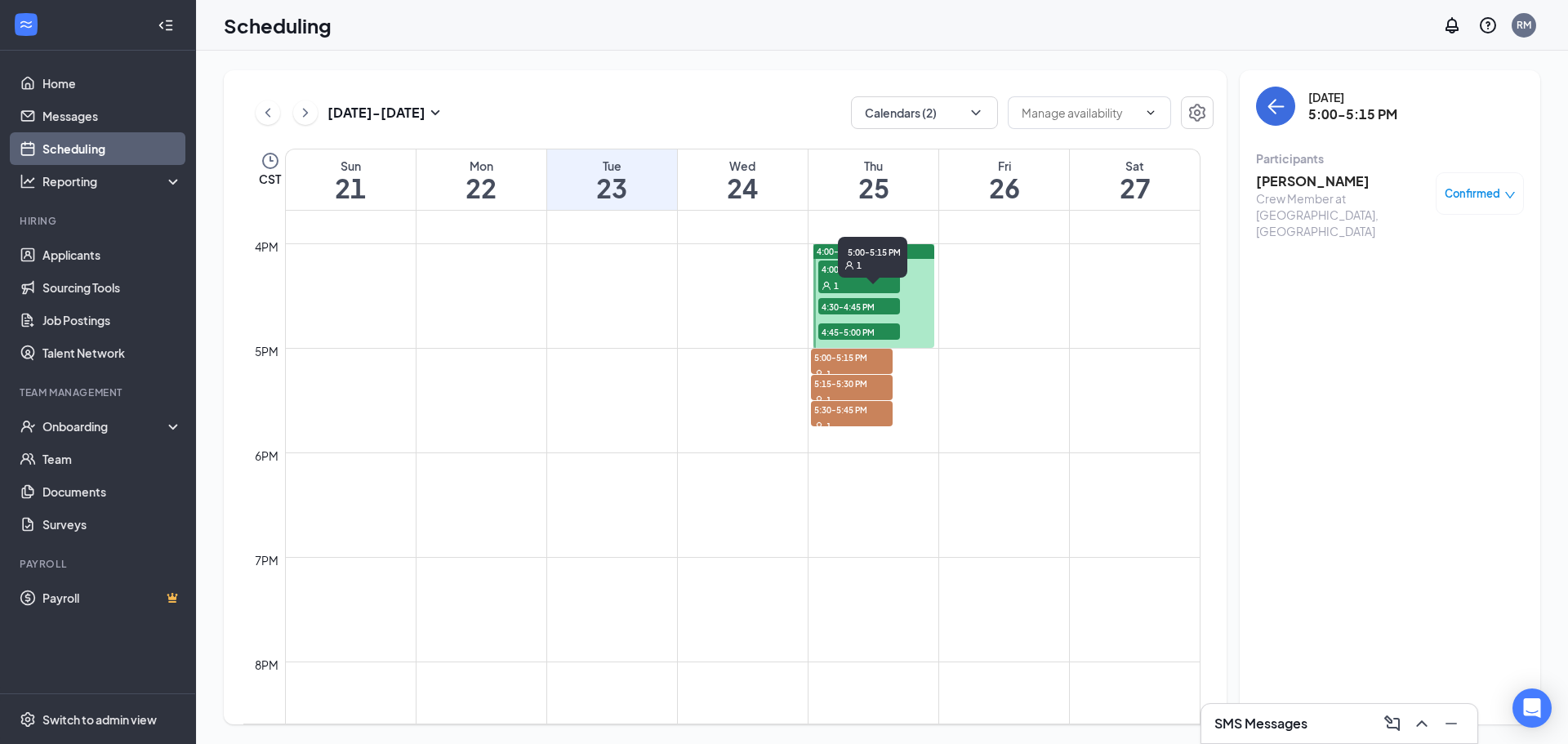
scroll to position [1538, 0]
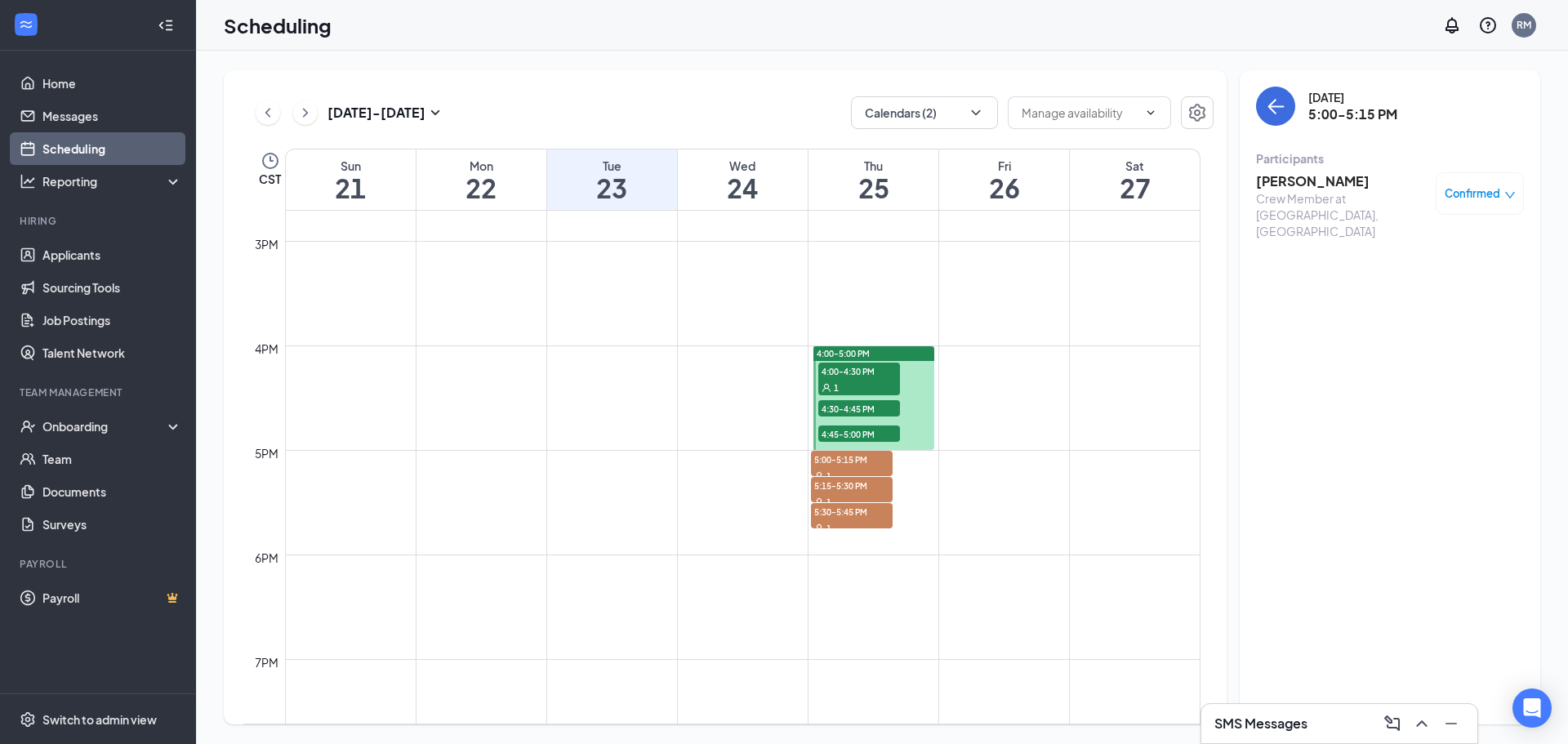
click at [844, 436] on span "4:45-5:00 PM" at bounding box center [860, 432] width 82 height 16
click at [871, 402] on span "4:30-4:45 PM" at bounding box center [860, 408] width 82 height 16
click at [876, 377] on span "4:00-4:30 PM" at bounding box center [860, 370] width 82 height 16
